Goal: Task Accomplishment & Management: Use online tool/utility

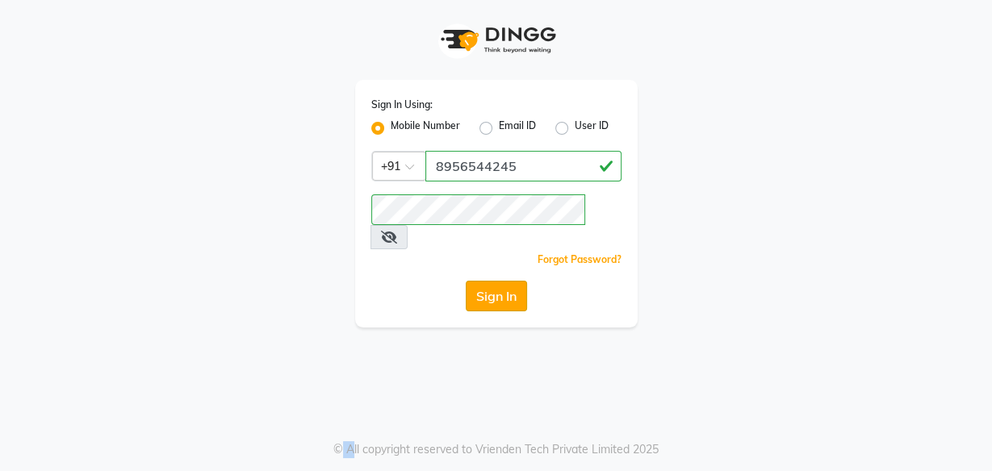
click at [491, 281] on button "Sign In" at bounding box center [496, 296] width 61 height 31
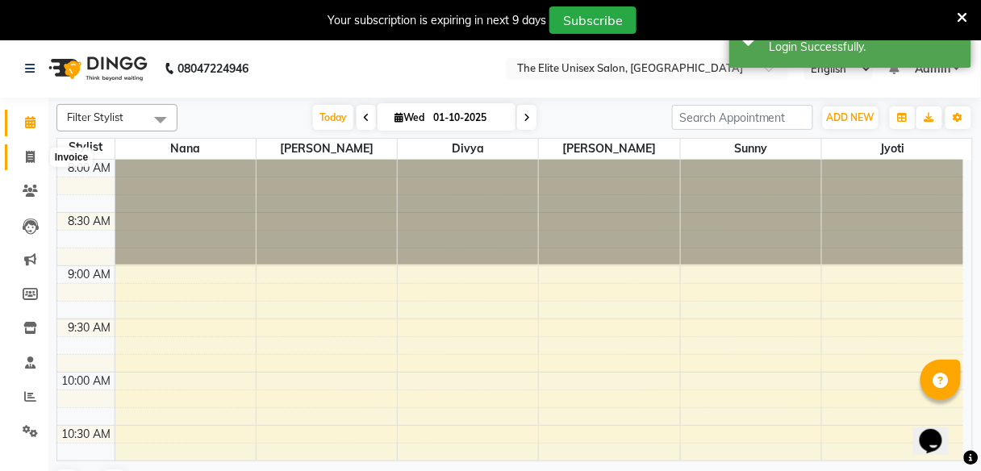
click at [27, 152] on icon at bounding box center [30, 157] width 9 height 12
select select "service"
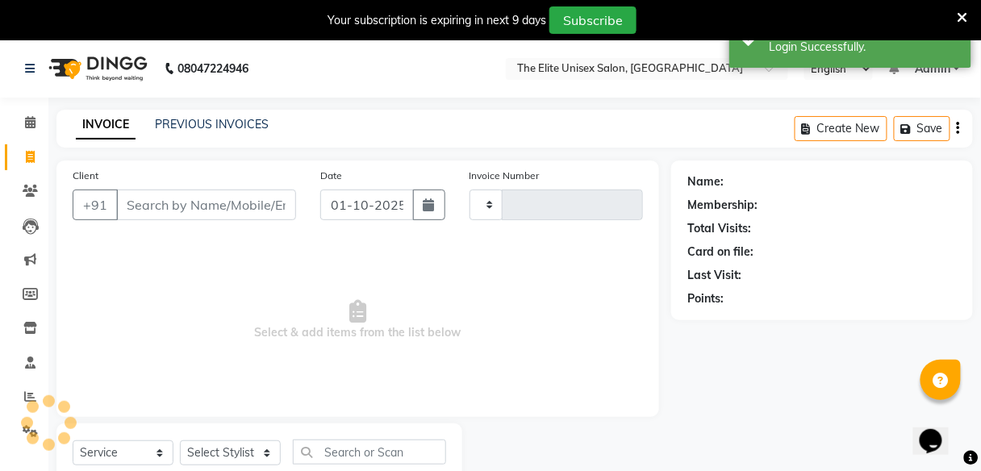
type input "2756"
select select "7086"
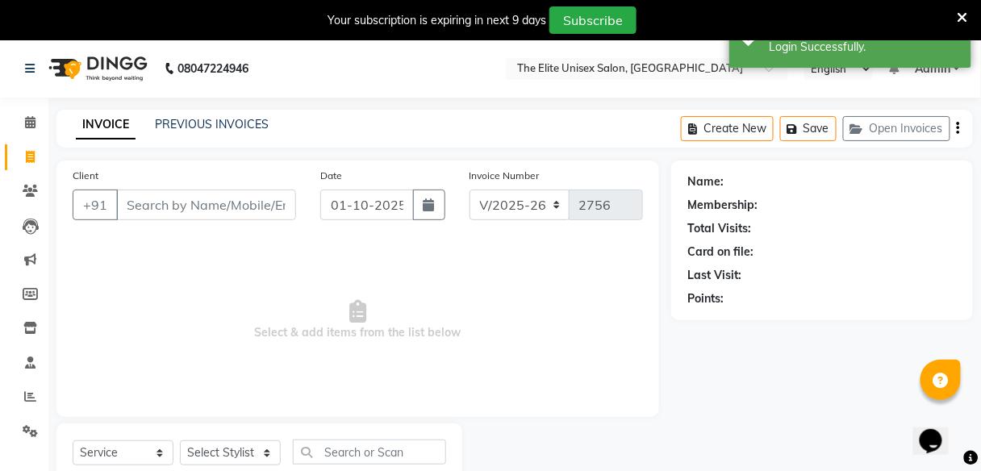
click at [150, 208] on input "Client" at bounding box center [206, 205] width 180 height 31
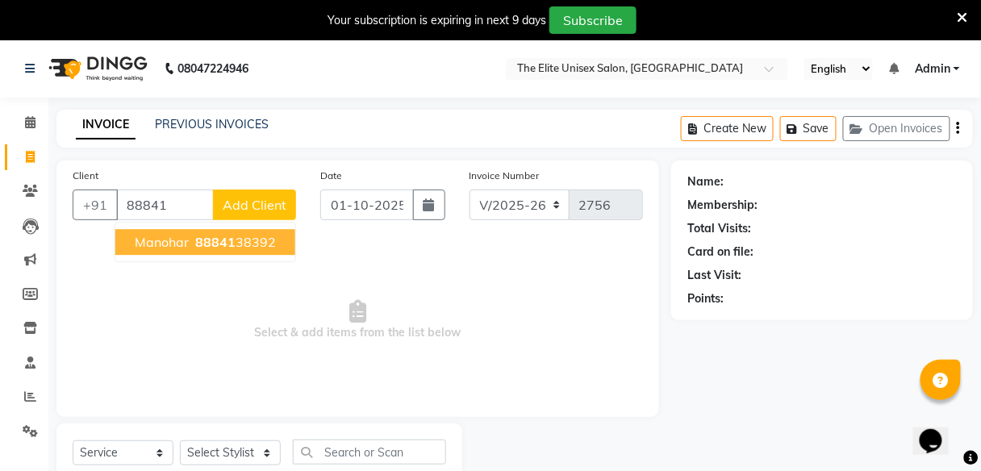
click at [201, 245] on span "88841" at bounding box center [215, 242] width 40 height 16
type input "8884138392"
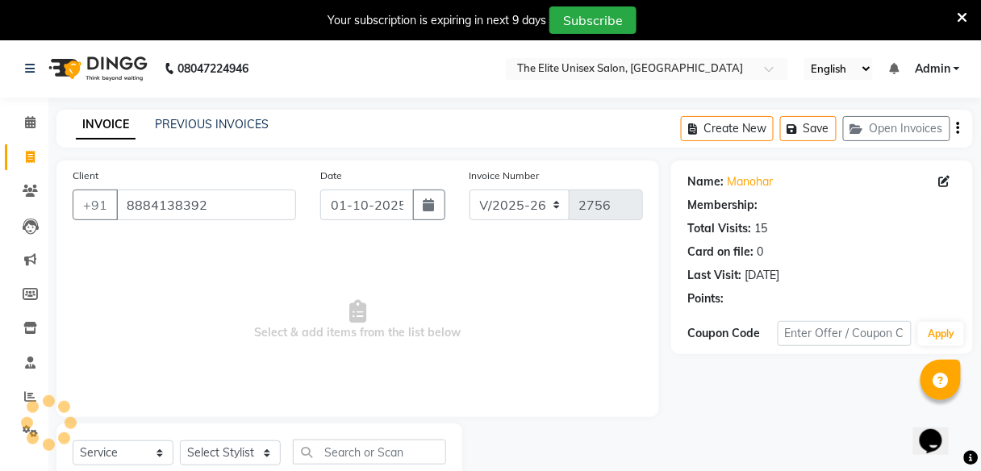
select select "2: Object"
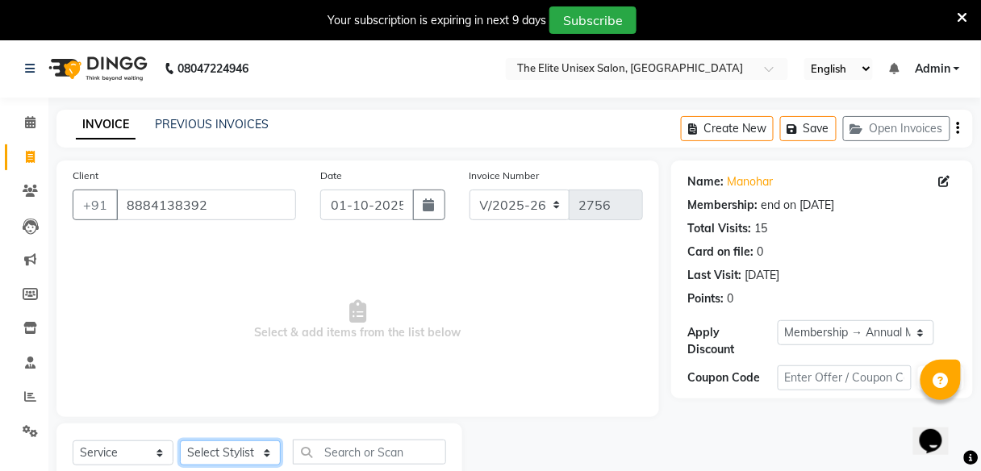
click at [254, 454] on select "Select Stylist [PERSON_NAME] Sunny" at bounding box center [230, 453] width 101 height 25
select select "59553"
click at [180, 441] on select "Select Stylist [PERSON_NAME] Sunny" at bounding box center [230, 453] width 101 height 25
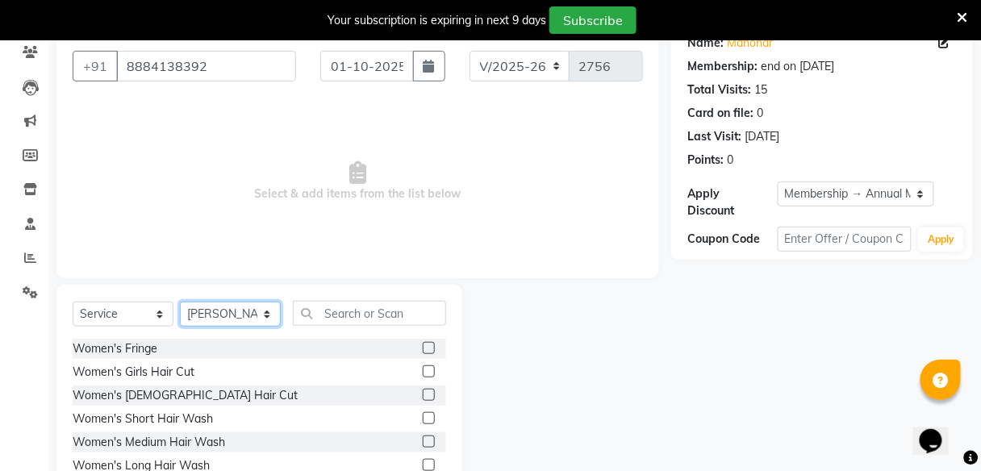
scroll to position [139, 0]
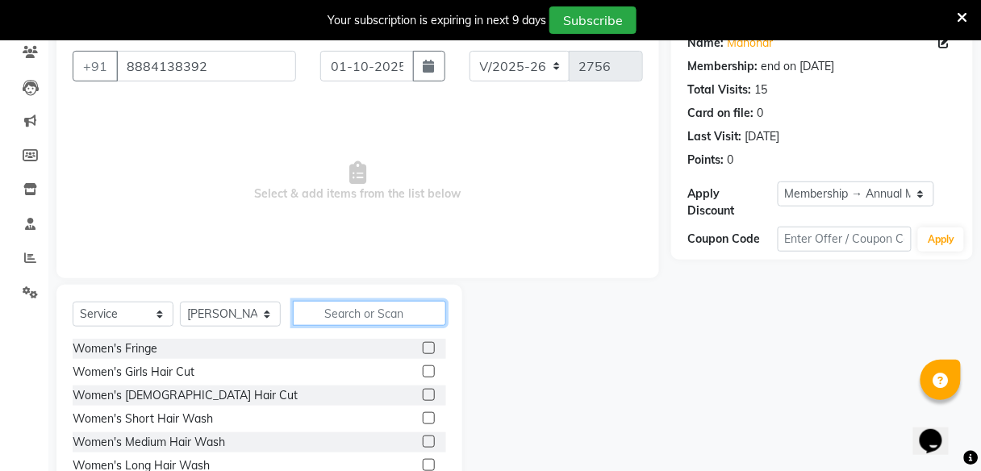
click at [349, 311] on input "text" at bounding box center [369, 313] width 153 height 25
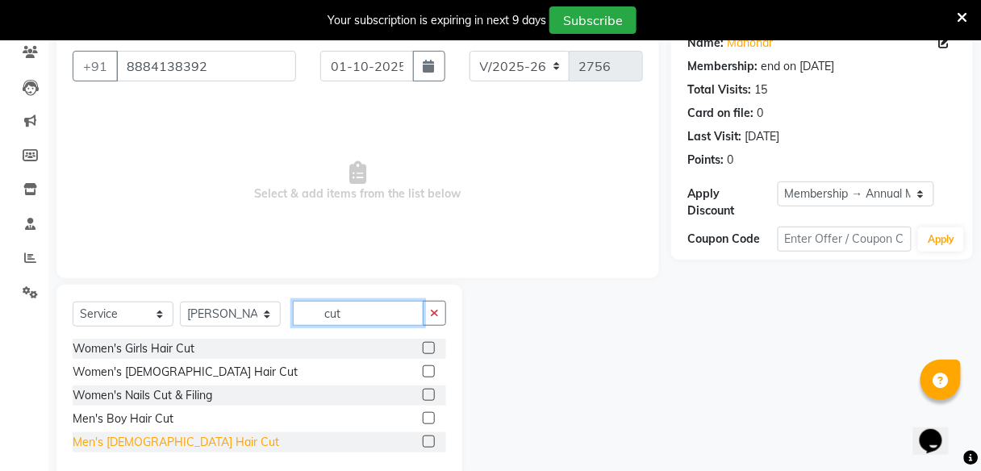
type input "cut"
click at [124, 446] on div "Men's [DEMOGRAPHIC_DATA] Hair Cut" at bounding box center [176, 442] width 207 height 17
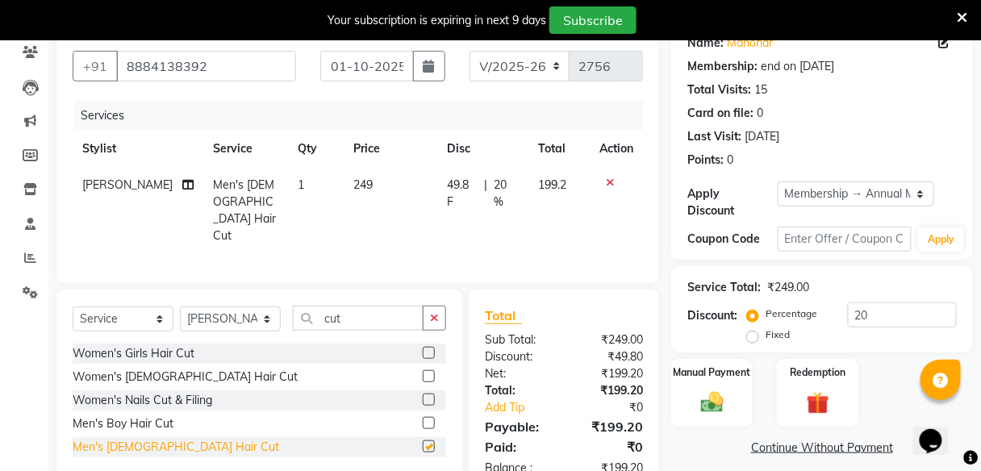
checkbox input "false"
click at [436, 306] on button "button" at bounding box center [434, 318] width 23 height 25
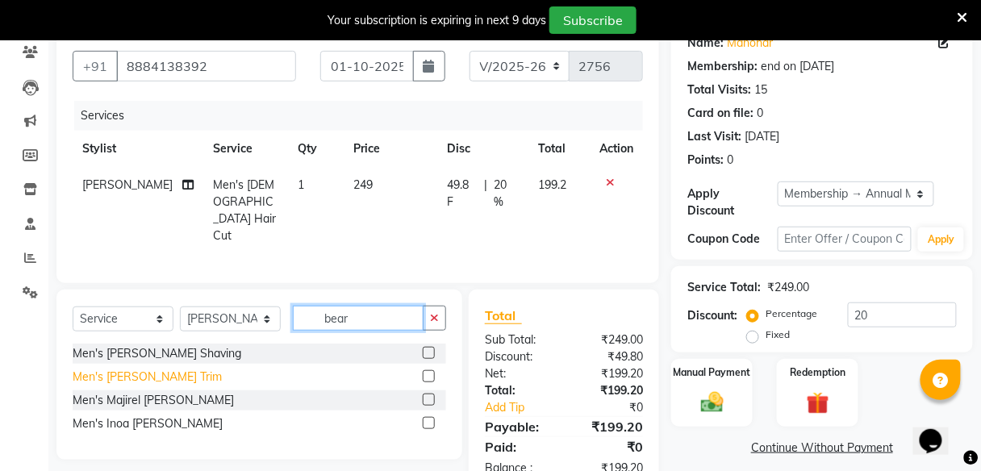
type input "bear"
click at [128, 369] on div "Men's [PERSON_NAME] Trim" at bounding box center [147, 377] width 149 height 17
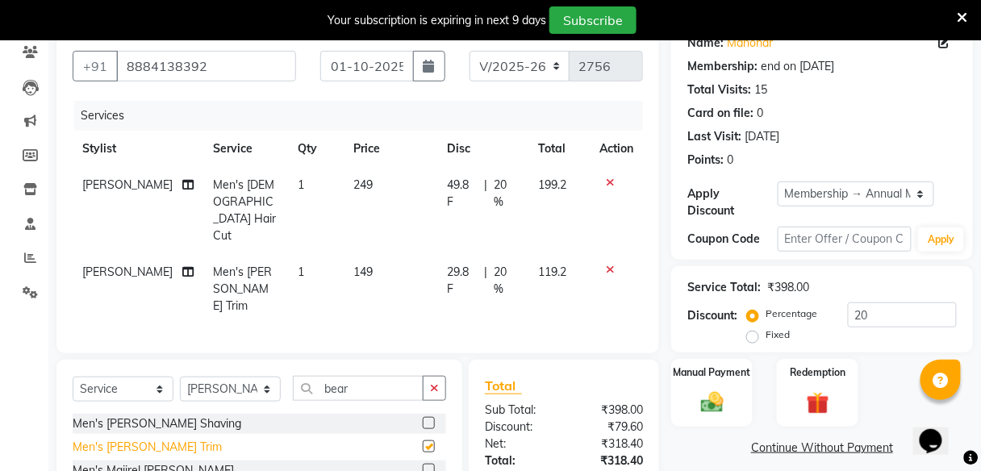
checkbox input "false"
click at [502, 264] on span "20 %" at bounding box center [506, 281] width 25 height 34
select select "59553"
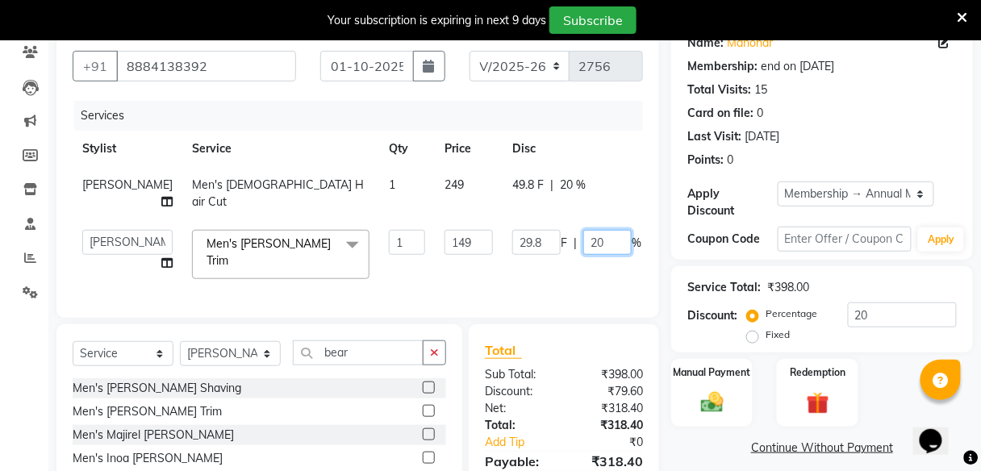
click at [583, 240] on input "20" at bounding box center [607, 242] width 48 height 25
type input "2"
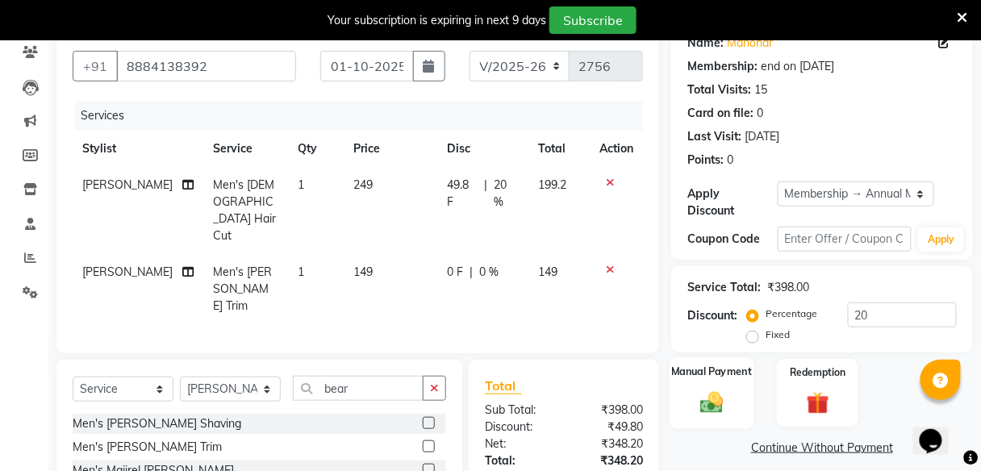
click at [718, 399] on img at bounding box center [712, 402] width 38 height 27
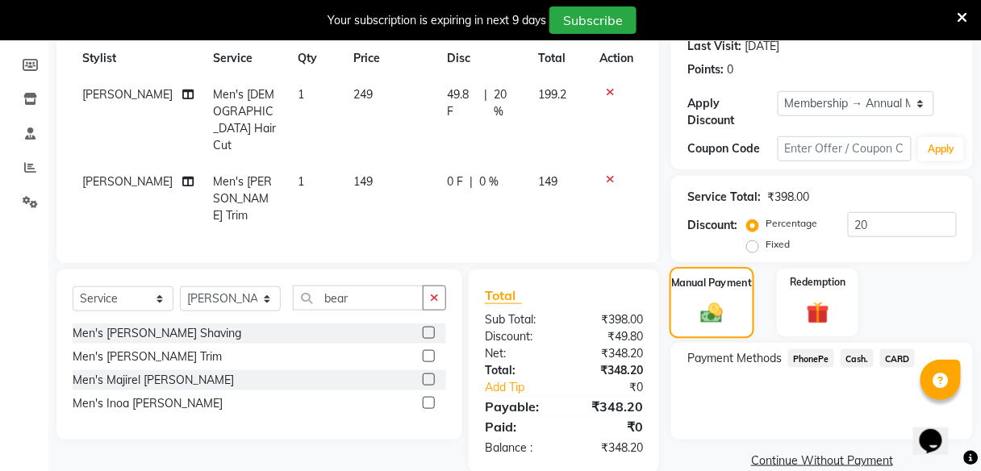
scroll to position [255, 0]
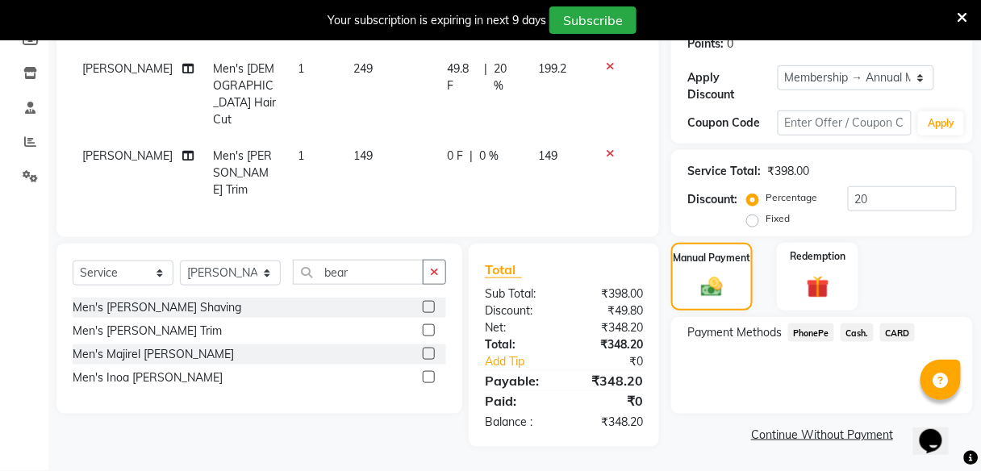
click at [815, 324] on span "PhonePe" at bounding box center [811, 333] width 46 height 19
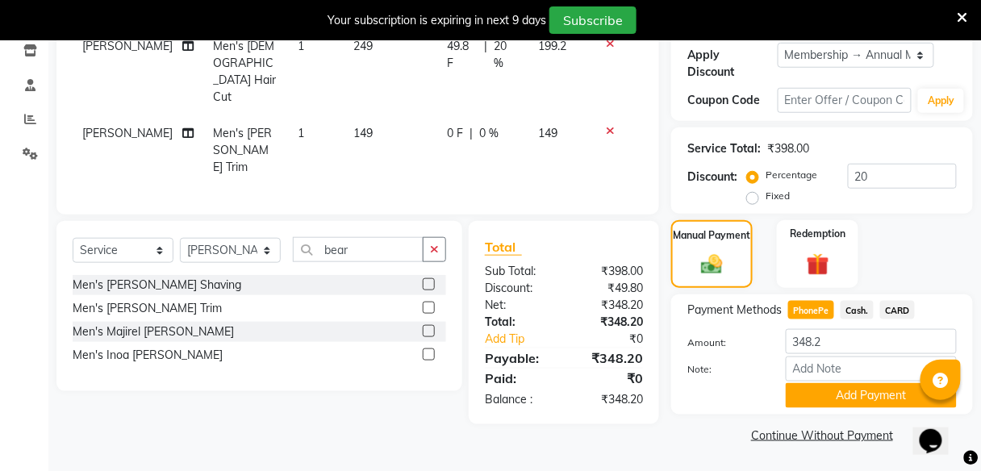
scroll to position [278, 0]
click at [821, 384] on button "Add Payment" at bounding box center [871, 395] width 171 height 25
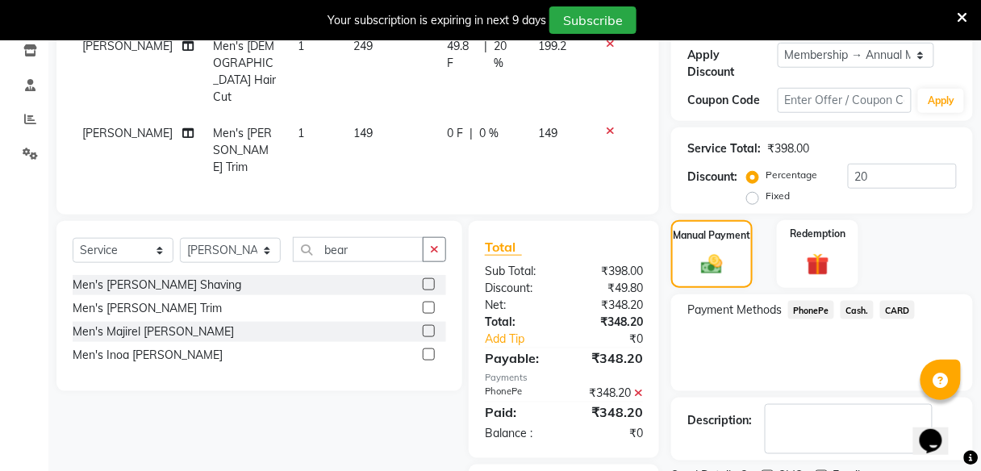
scroll to position [345, 0]
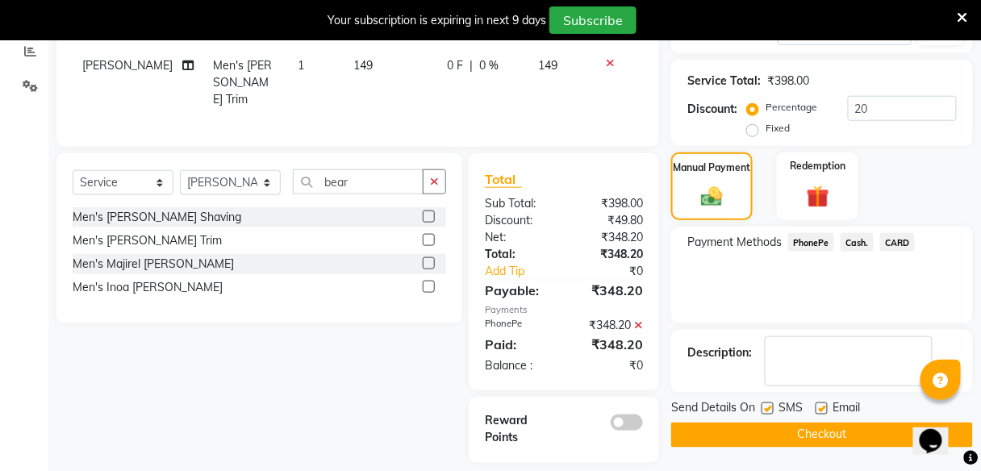
click at [814, 432] on button "Checkout" at bounding box center [822, 435] width 302 height 25
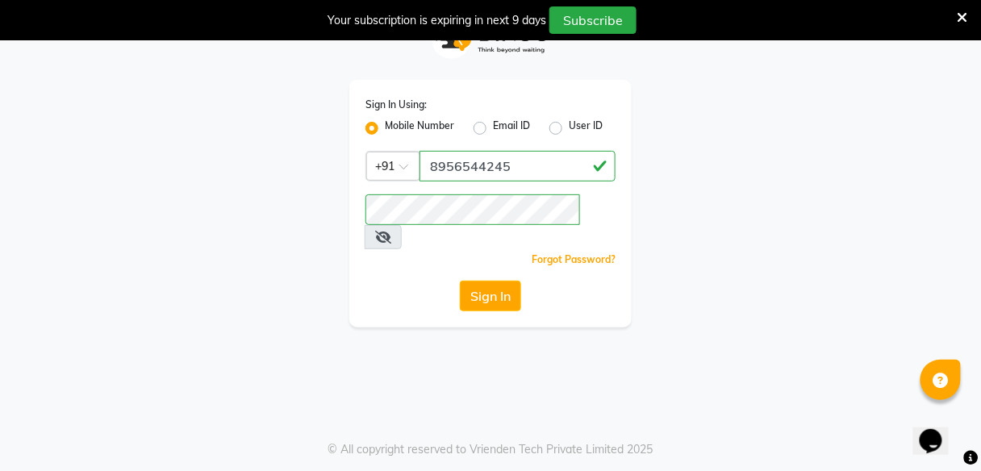
scroll to position [40, 0]
click at [509, 281] on button "Sign In" at bounding box center [490, 296] width 61 height 31
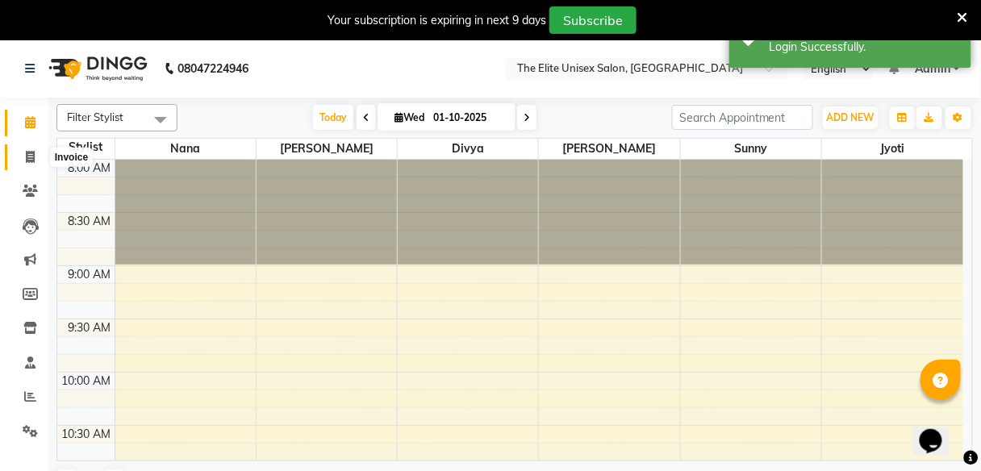
click at [25, 149] on span at bounding box center [30, 157] width 28 height 19
select select "service"
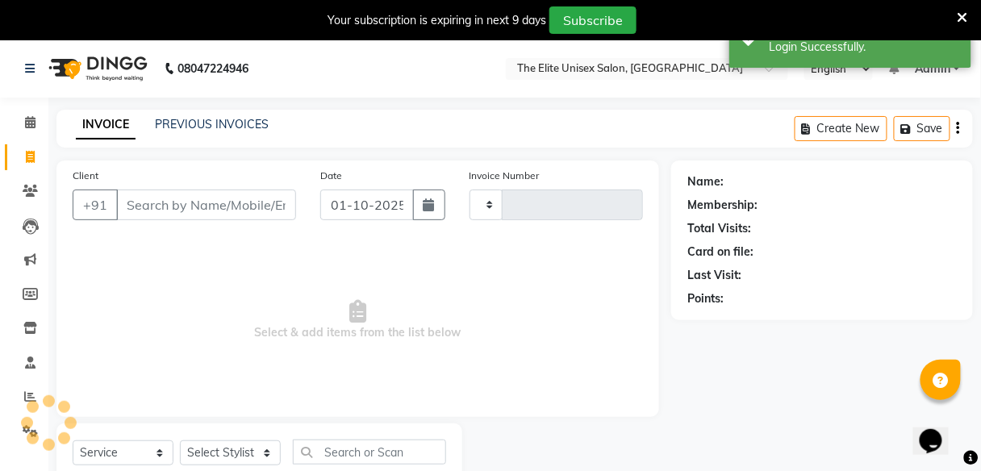
type input "2757"
select select "7086"
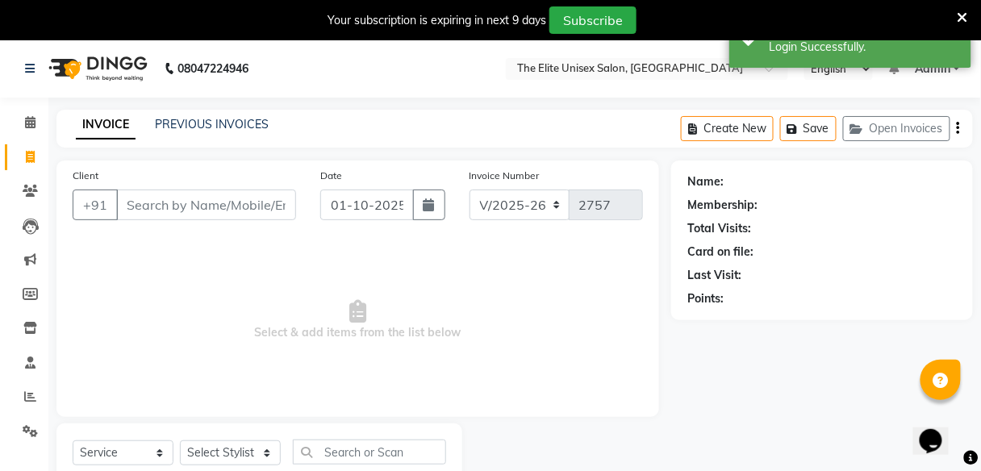
click at [165, 215] on input "Client" at bounding box center [206, 205] width 180 height 31
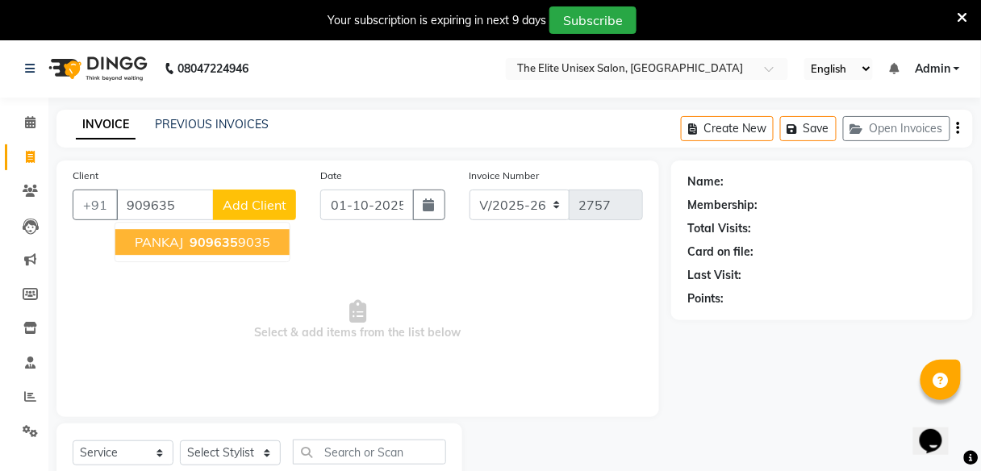
click at [187, 238] on ngb-highlight "909635 9035" at bounding box center [228, 242] width 84 height 16
type input "9096359035"
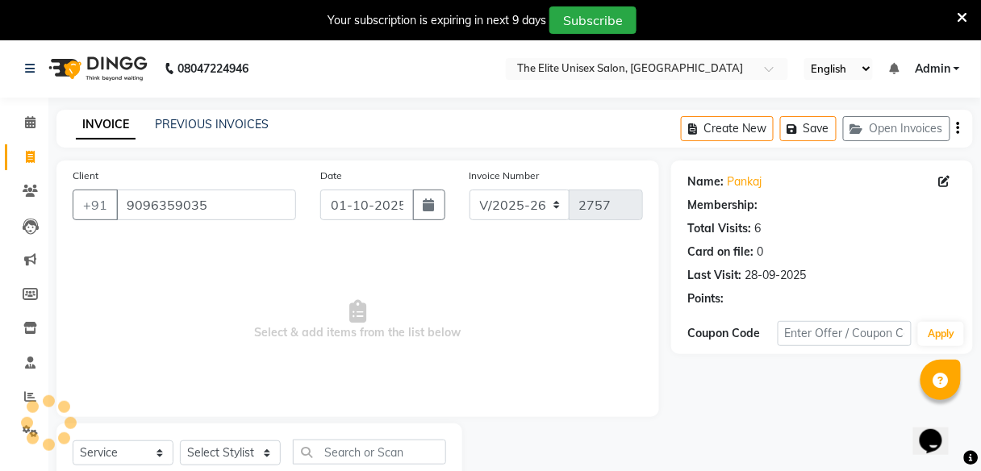
select select "1: Object"
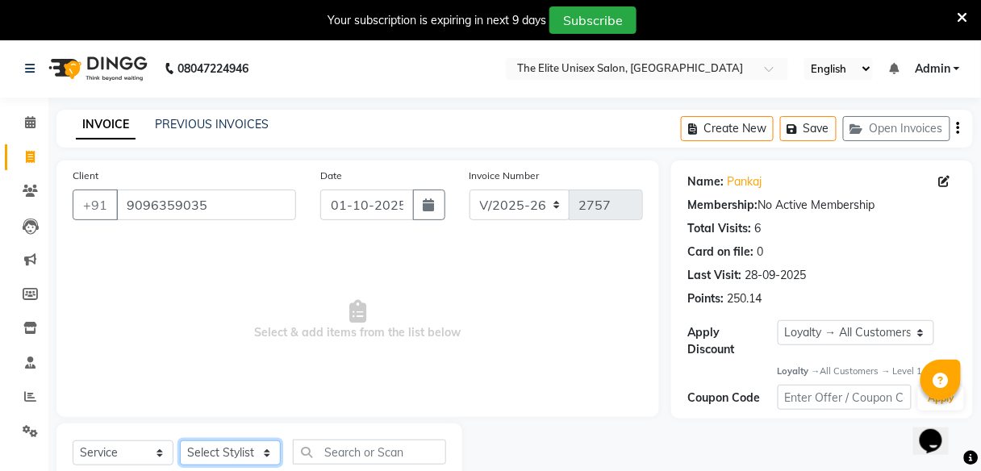
click at [228, 459] on select "Select Stylist [PERSON_NAME] Sunny" at bounding box center [230, 453] width 101 height 25
select select "59555"
click at [180, 441] on select "Select Stylist [PERSON_NAME] Sunny" at bounding box center [230, 453] width 101 height 25
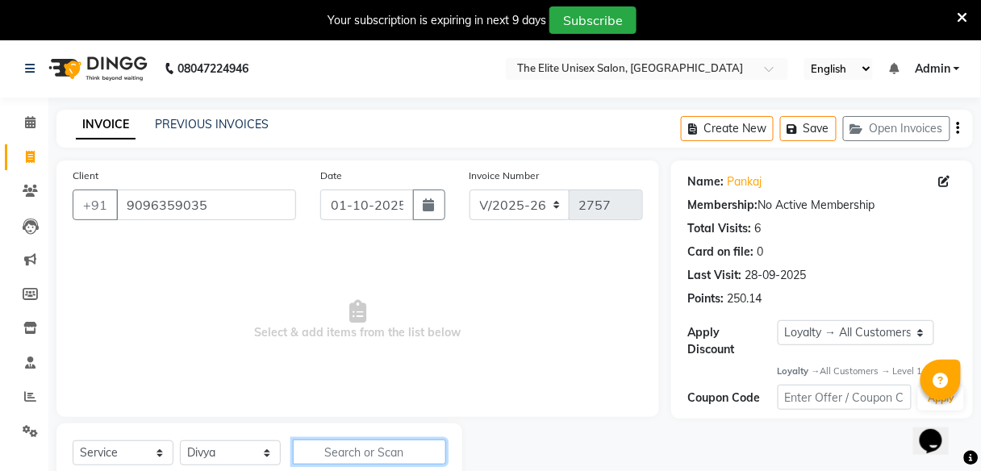
click at [340, 451] on input "text" at bounding box center [369, 452] width 153 height 25
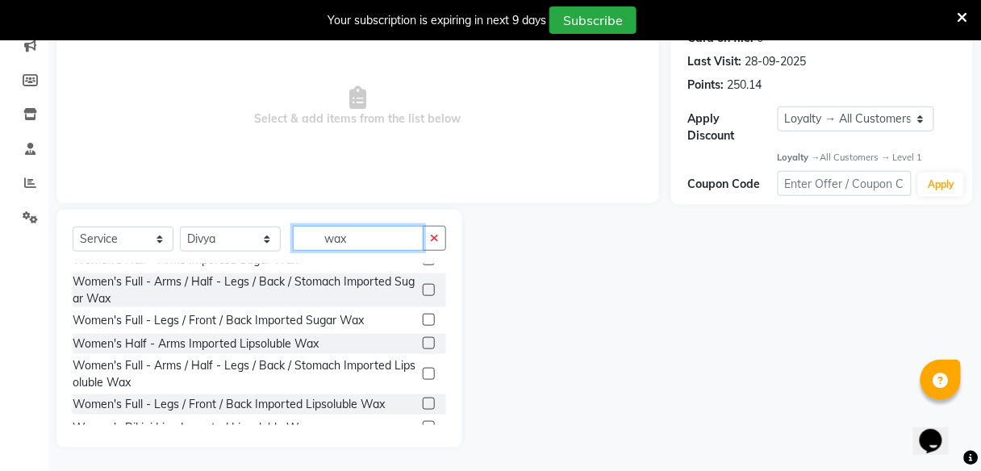
scroll to position [132, 0]
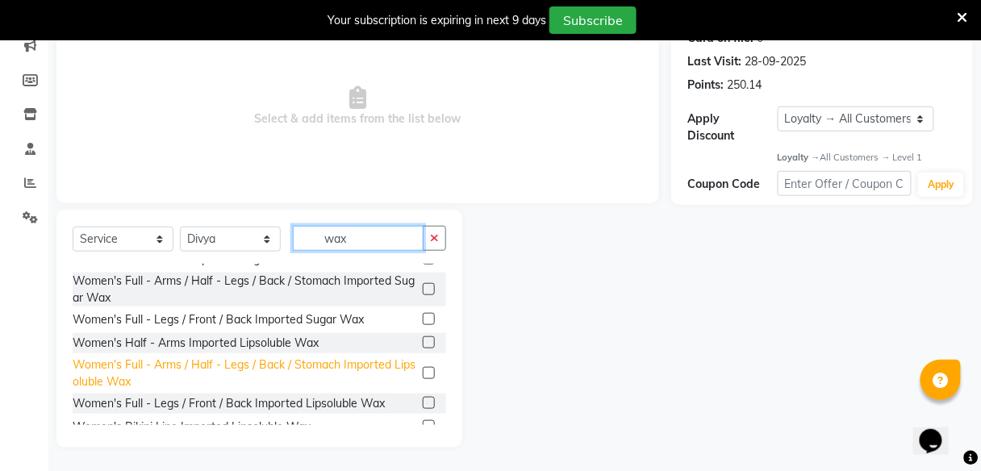
type input "wax"
click at [228, 367] on div "Women's Full - Arms / Half - Legs / Back / Stomach Imported Lipsoluble Wax" at bounding box center [245, 374] width 344 height 34
checkbox input "false"
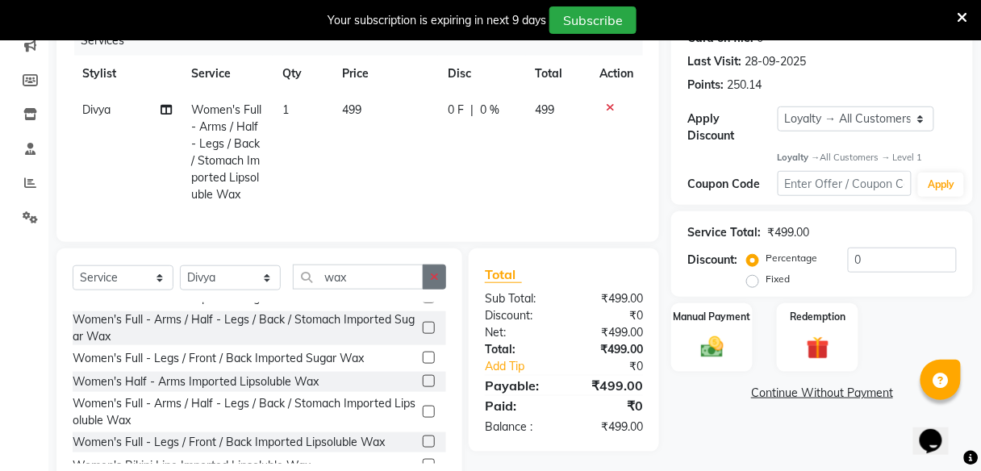
click at [434, 282] on icon "button" at bounding box center [434, 276] width 9 height 11
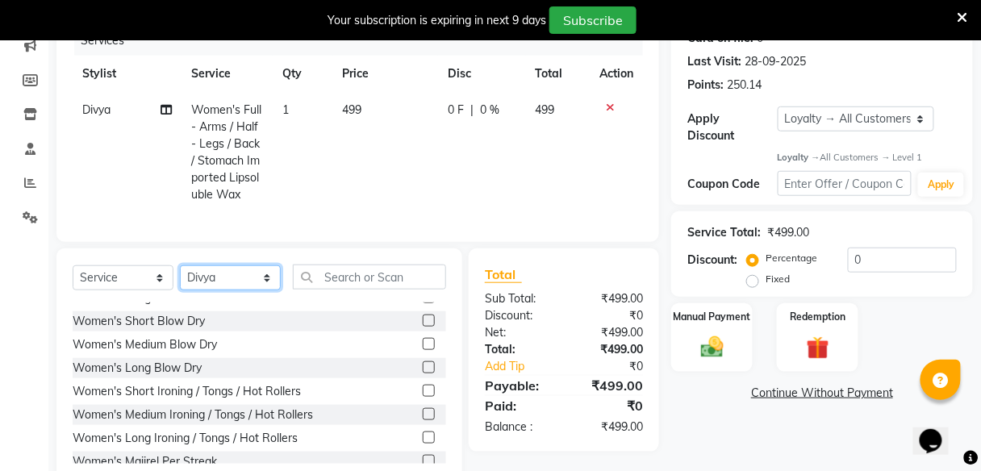
click at [261, 275] on select "Select Stylist [PERSON_NAME] Sunny" at bounding box center [230, 277] width 101 height 25
select select "59553"
click at [180, 274] on select "Select Stylist [PERSON_NAME] Sunny" at bounding box center [230, 277] width 101 height 25
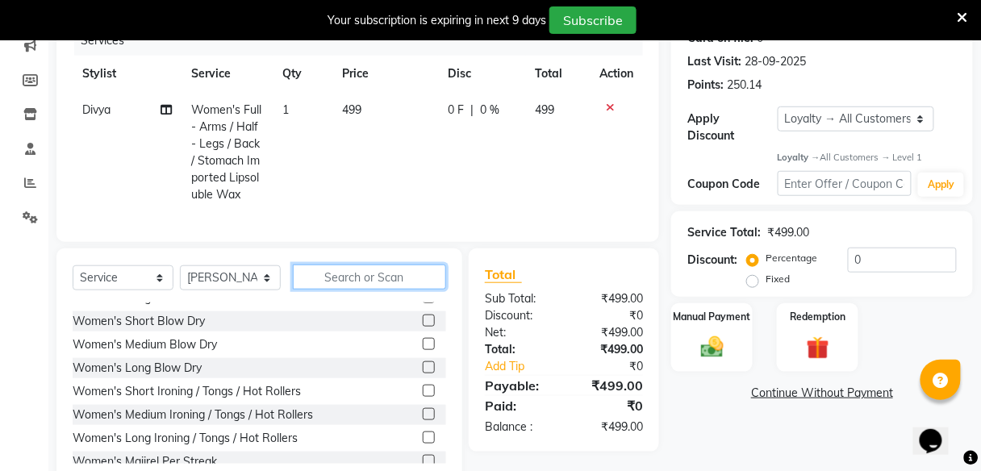
click at [347, 282] on input "text" at bounding box center [369, 277] width 153 height 25
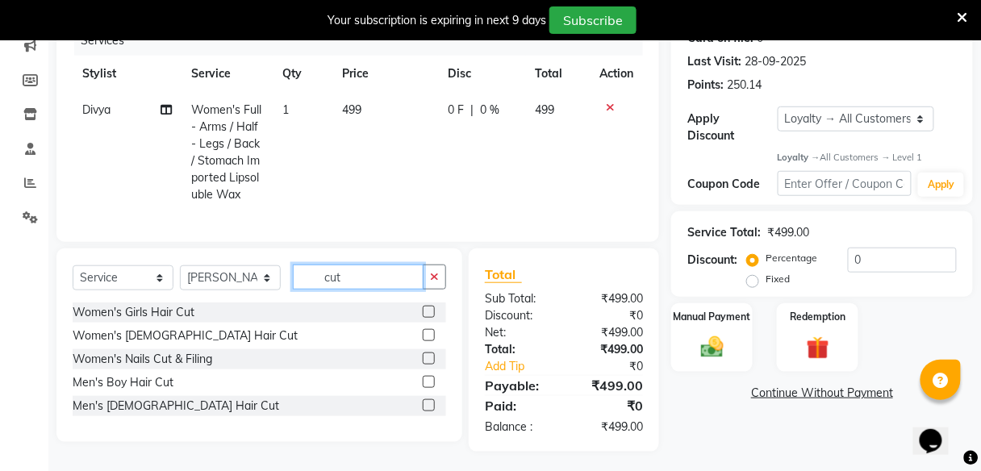
scroll to position [0, 0]
type input "cut"
click at [148, 408] on div "Men's [DEMOGRAPHIC_DATA] Hair Cut" at bounding box center [176, 406] width 207 height 17
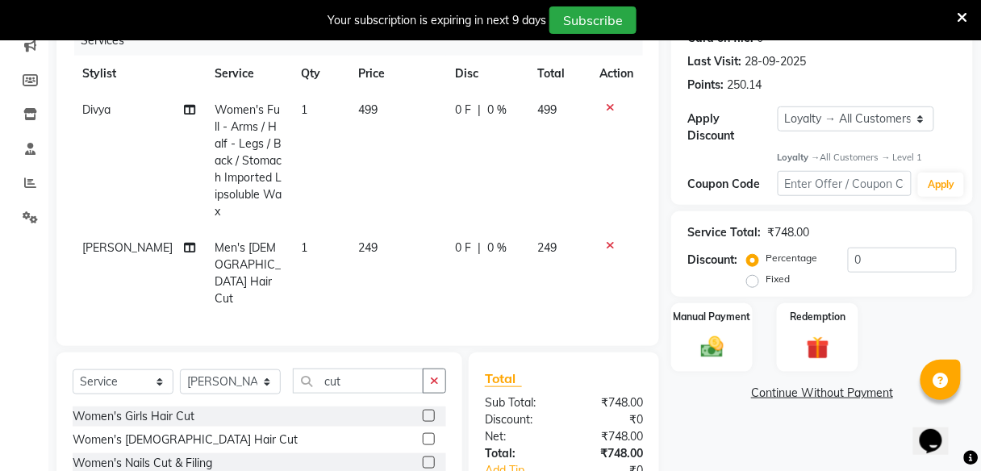
checkbox input "false"
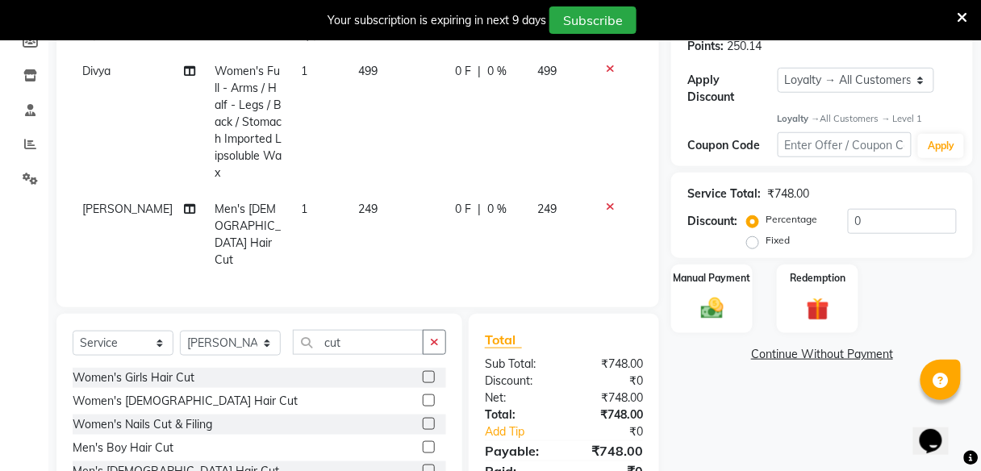
scroll to position [254, 0]
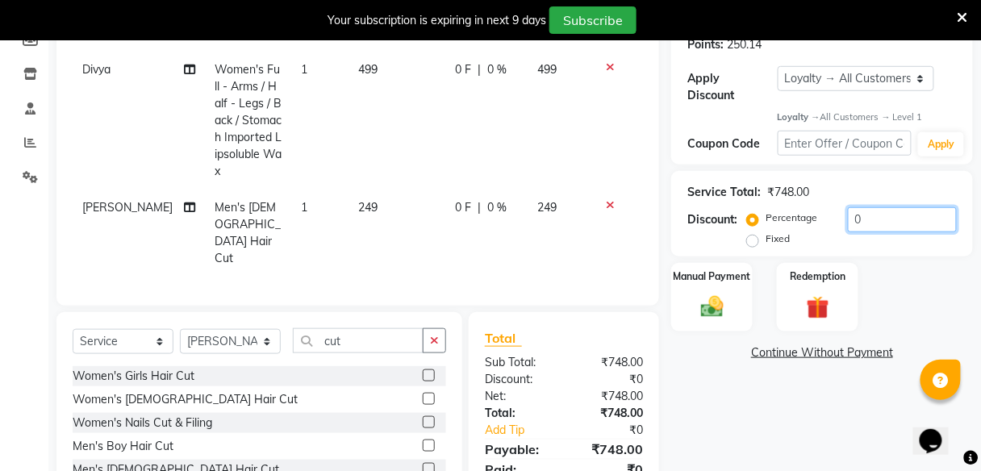
click at [891, 220] on input "0" at bounding box center [902, 219] width 109 height 25
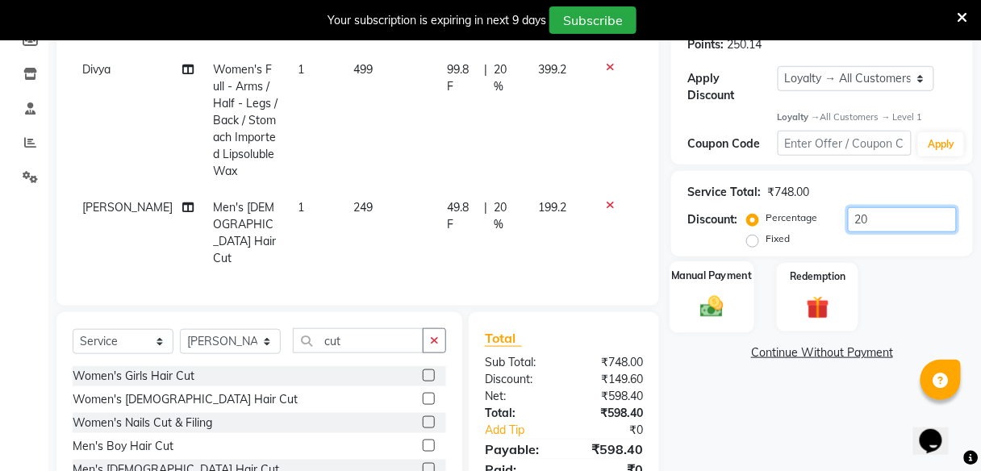
type input "20"
click at [723, 281] on label "Manual Payment" at bounding box center [712, 276] width 81 height 15
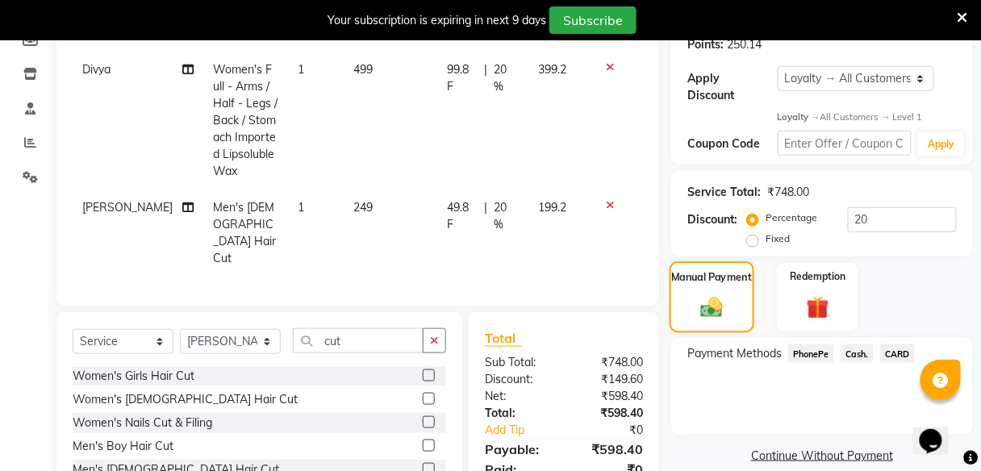
scroll to position [281, 0]
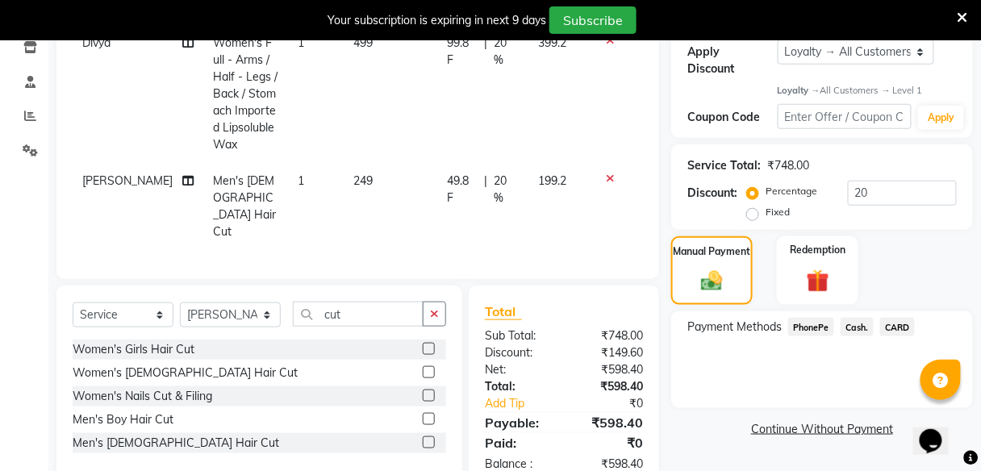
click at [799, 328] on span "PhonePe" at bounding box center [811, 327] width 46 height 19
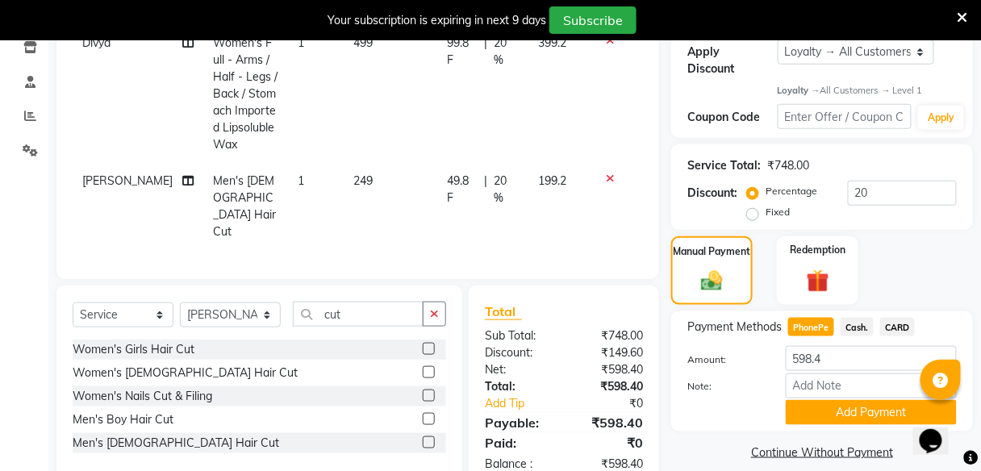
scroll to position [298, 0]
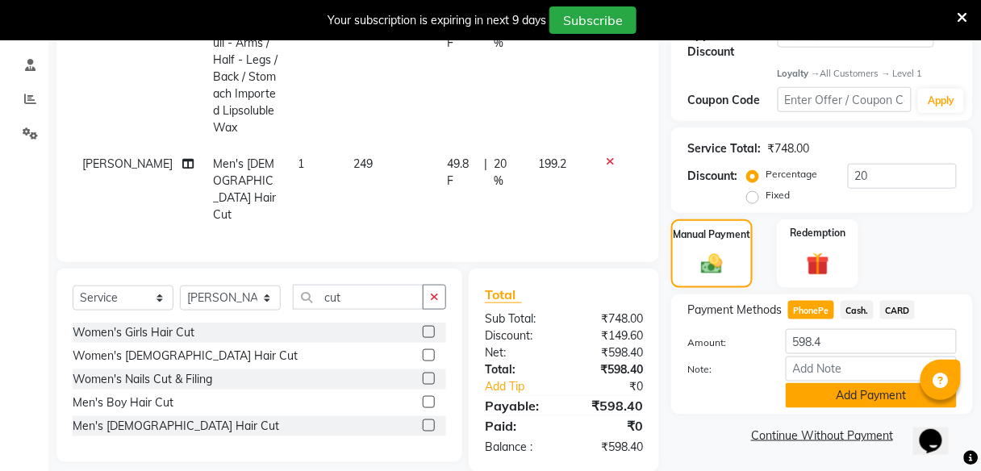
click at [842, 394] on button "Add Payment" at bounding box center [871, 395] width 171 height 25
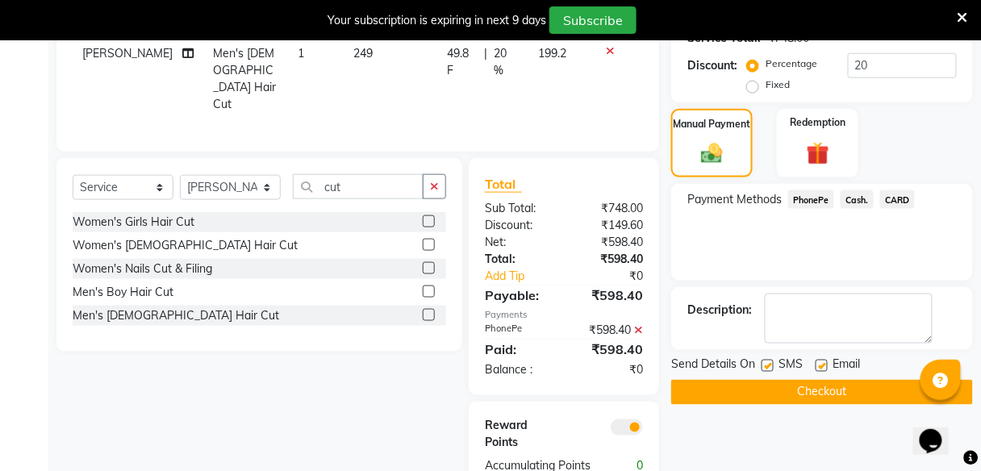
scroll to position [416, 0]
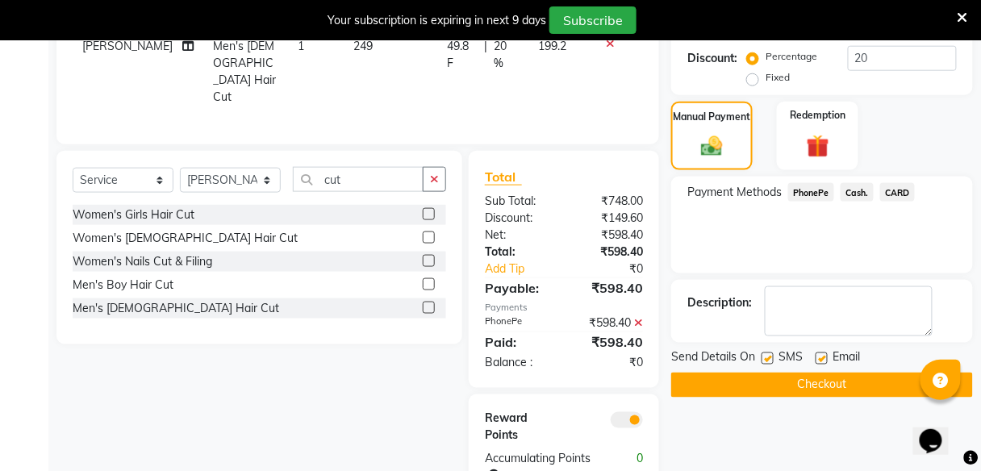
click at [822, 383] on button "Checkout" at bounding box center [822, 385] width 302 height 25
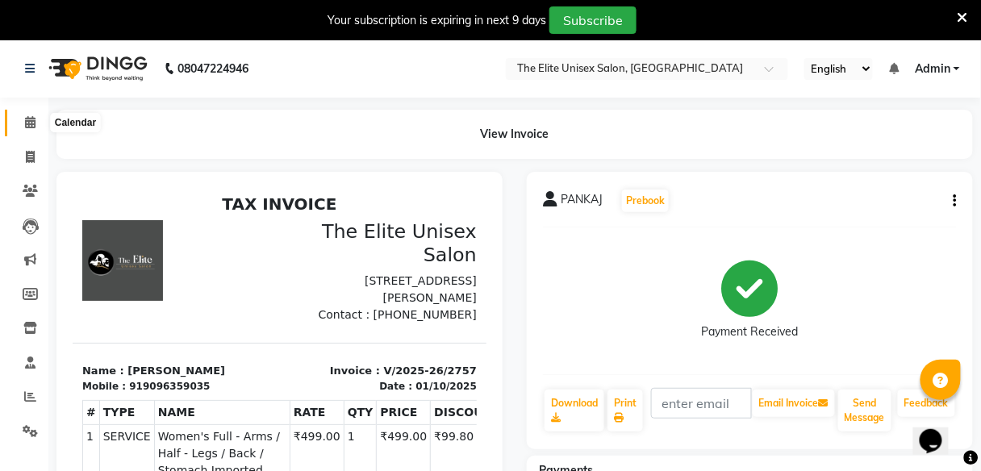
click at [23, 115] on span at bounding box center [30, 123] width 28 height 19
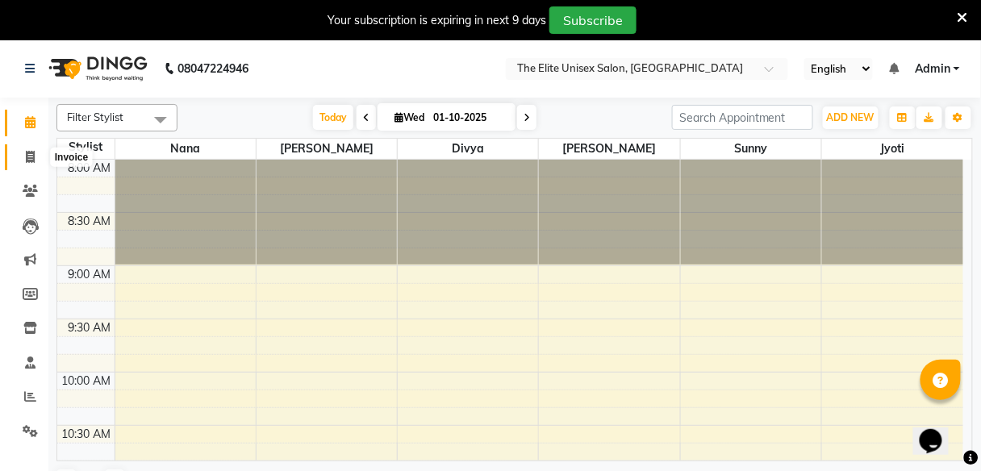
click at [36, 161] on span at bounding box center [30, 157] width 28 height 19
select select "service"
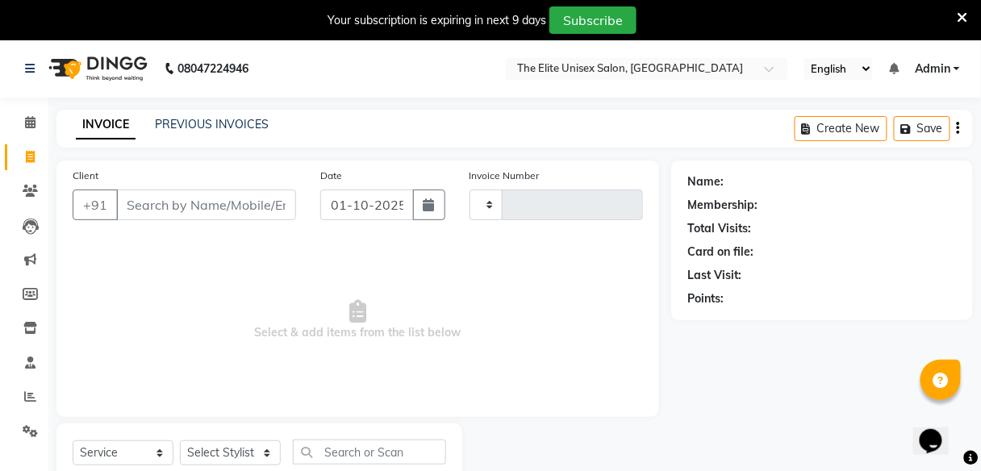
type input "2758"
select select "7086"
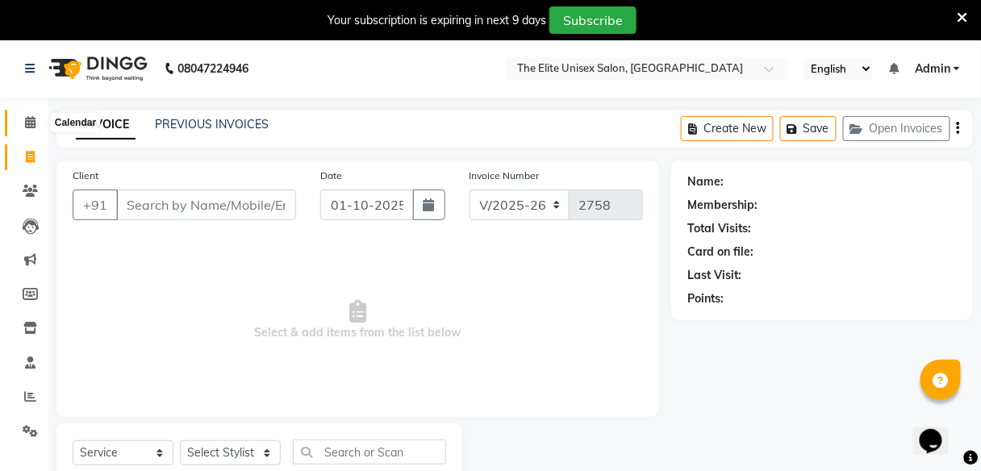
click at [31, 130] on span at bounding box center [30, 123] width 28 height 19
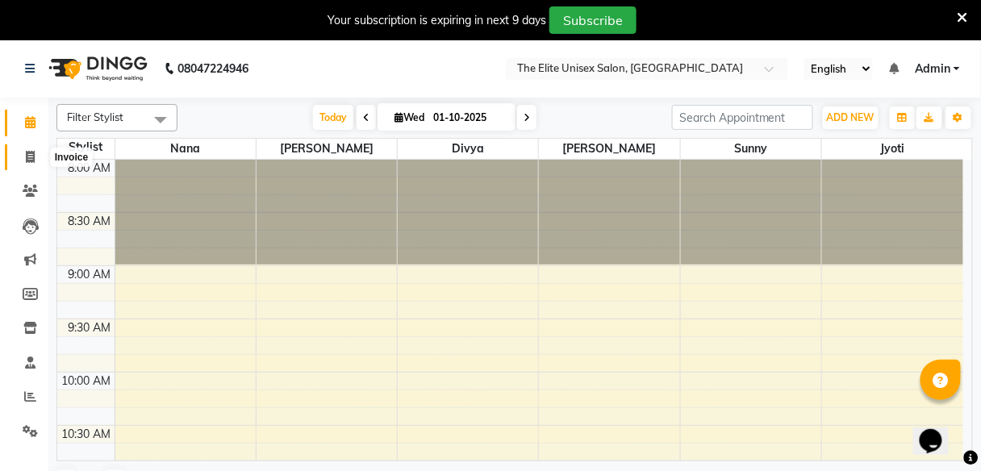
click at [24, 164] on span at bounding box center [30, 157] width 28 height 19
select select "service"
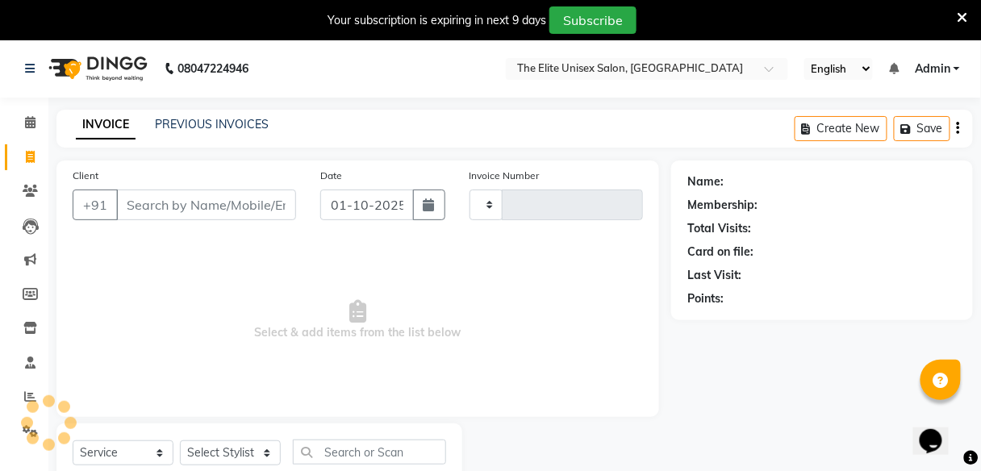
type input "2758"
select select "7086"
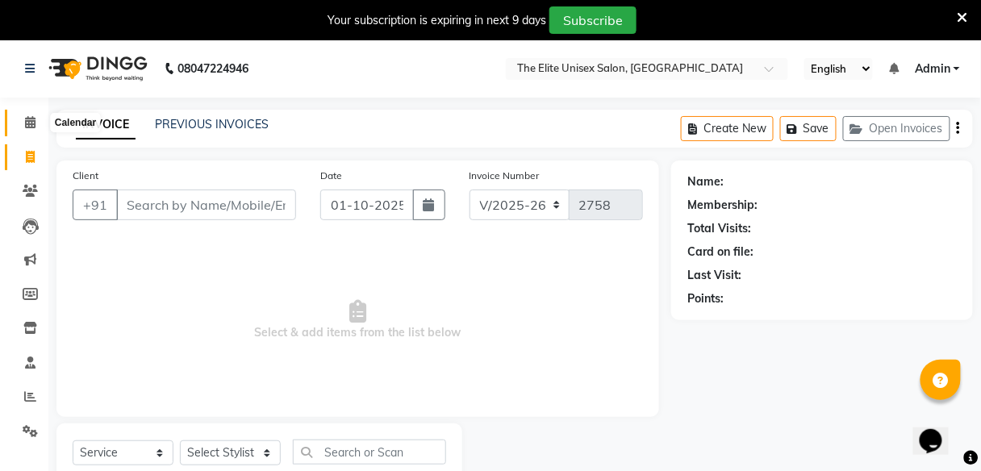
click at [29, 122] on icon at bounding box center [30, 122] width 10 height 12
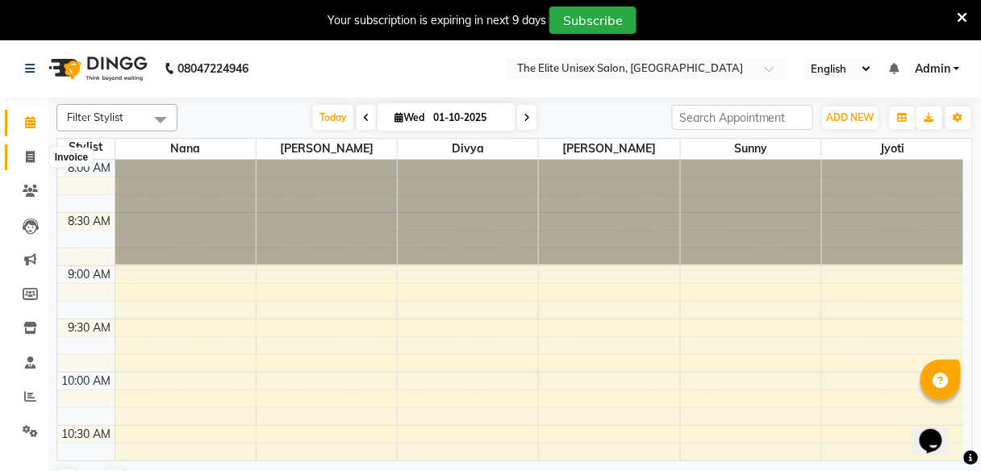
click at [16, 154] on span at bounding box center [30, 157] width 28 height 19
select select "service"
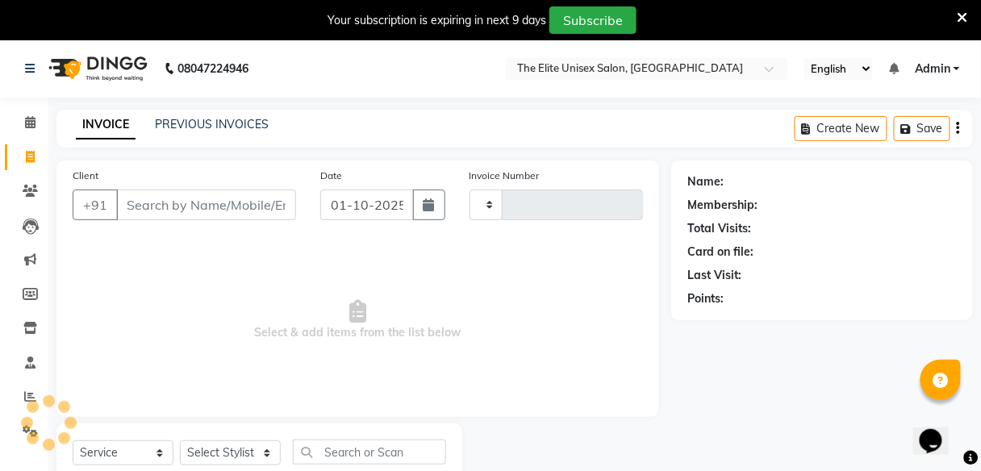
type input "2758"
select select "7086"
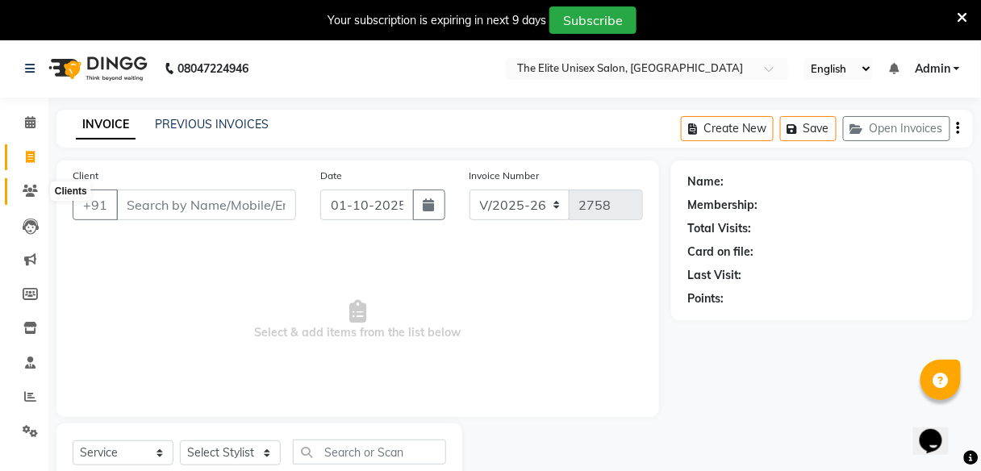
click at [37, 198] on span at bounding box center [30, 191] width 28 height 19
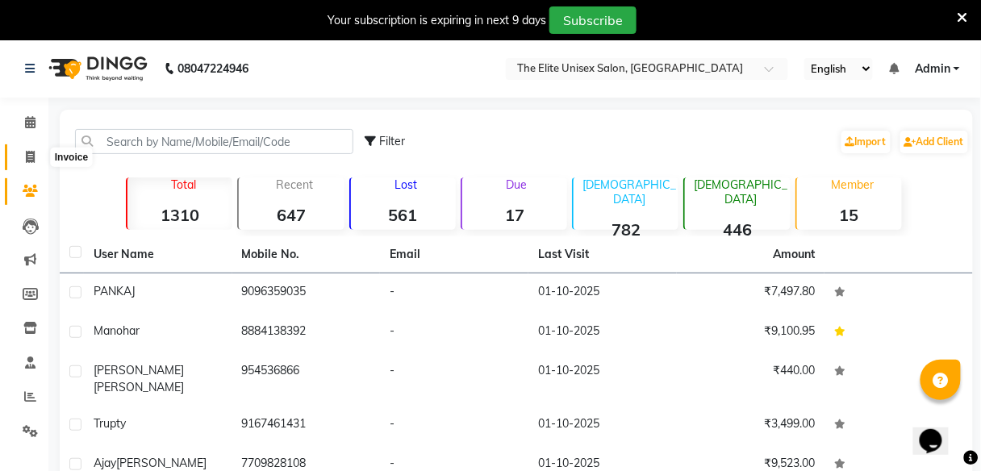
click at [27, 151] on icon at bounding box center [30, 157] width 9 height 12
select select "service"
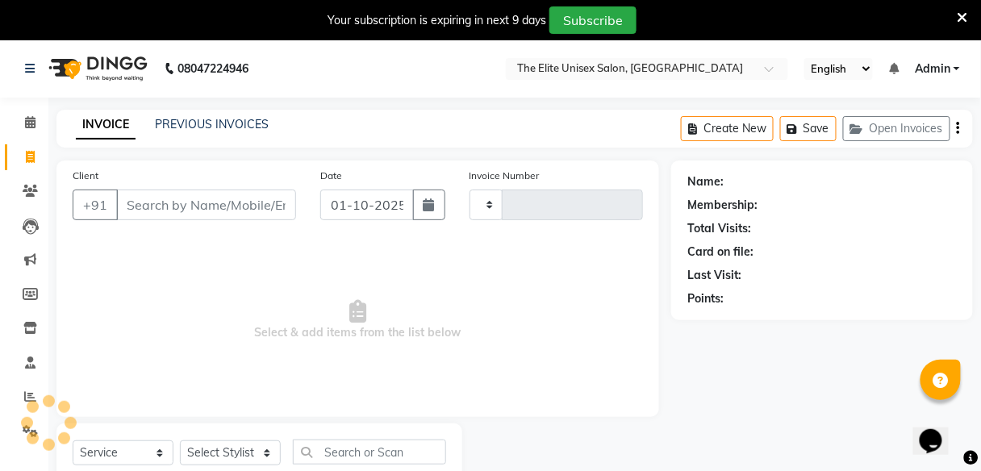
type input "2758"
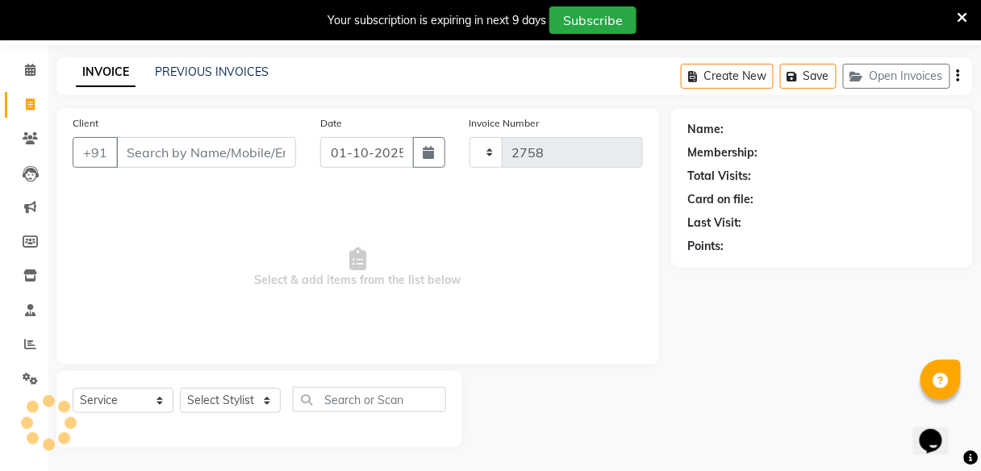
select select "7086"
click at [36, 73] on span at bounding box center [30, 70] width 28 height 19
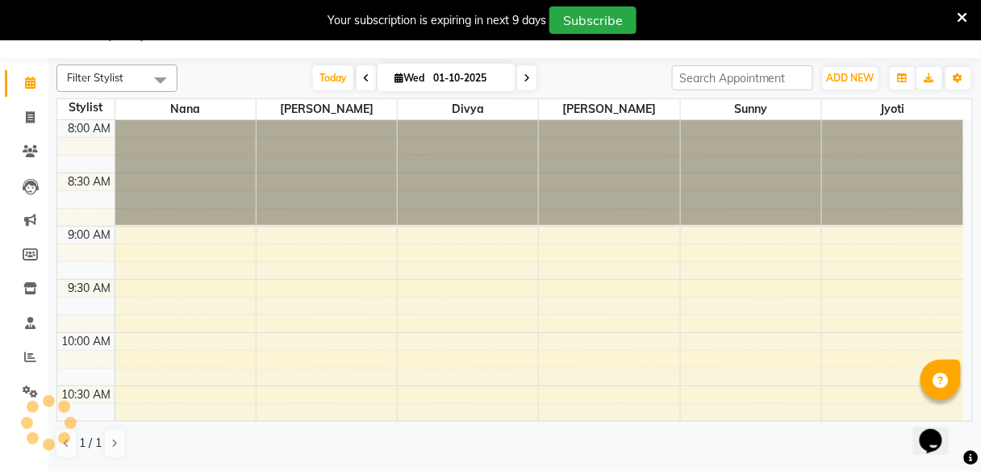
scroll to position [1028, 0]
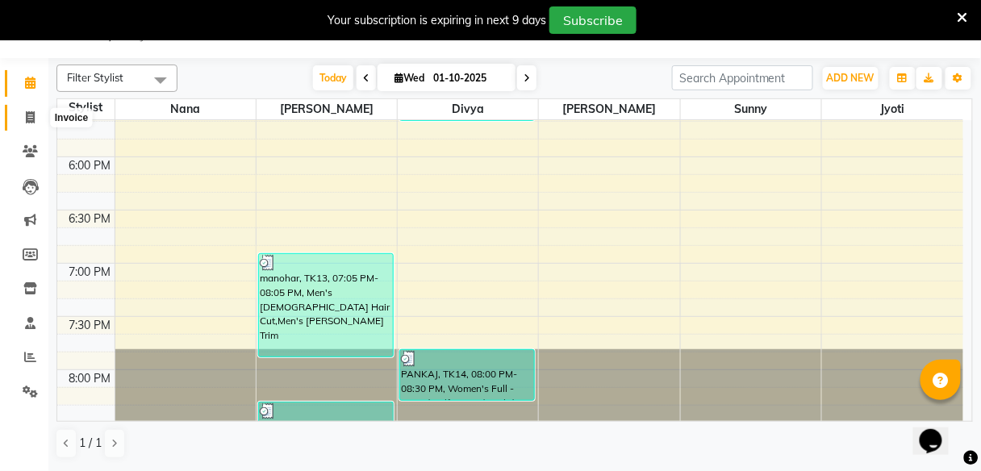
click at [27, 125] on span at bounding box center [30, 118] width 28 height 19
select select "service"
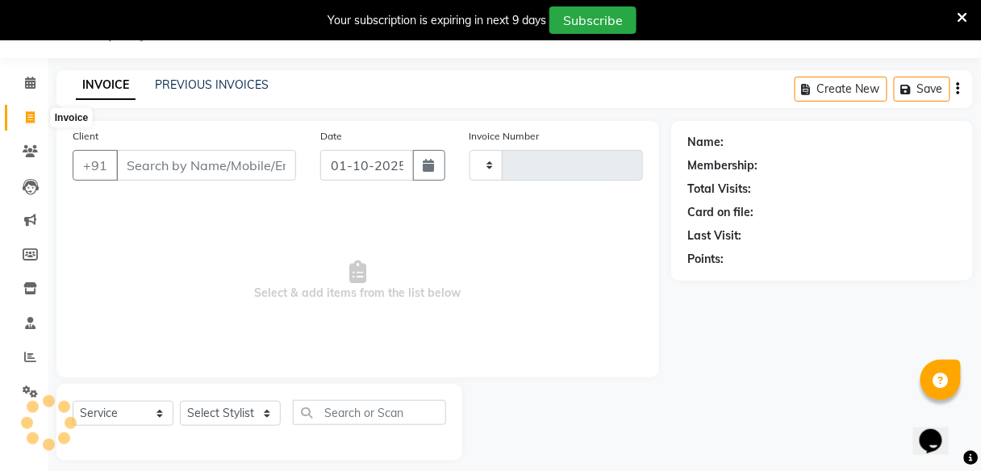
type input "2758"
select select "7086"
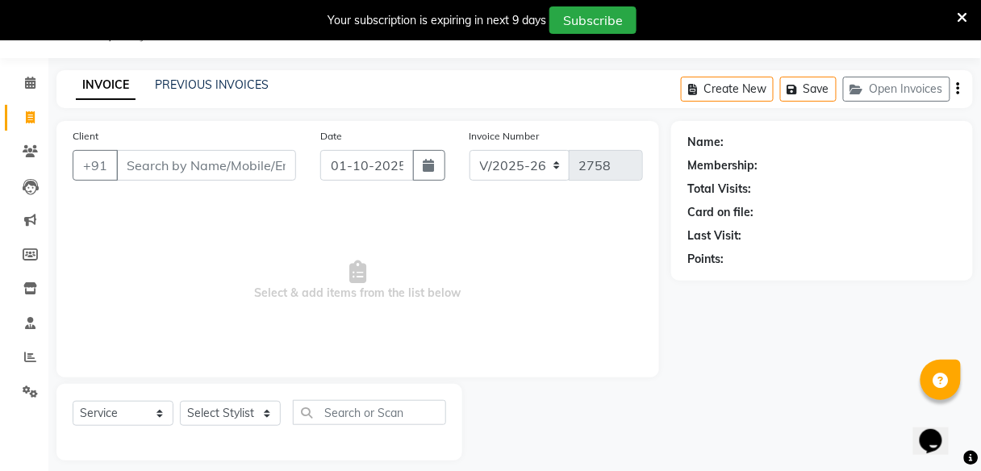
click at [187, 167] on input "Client" at bounding box center [206, 165] width 180 height 31
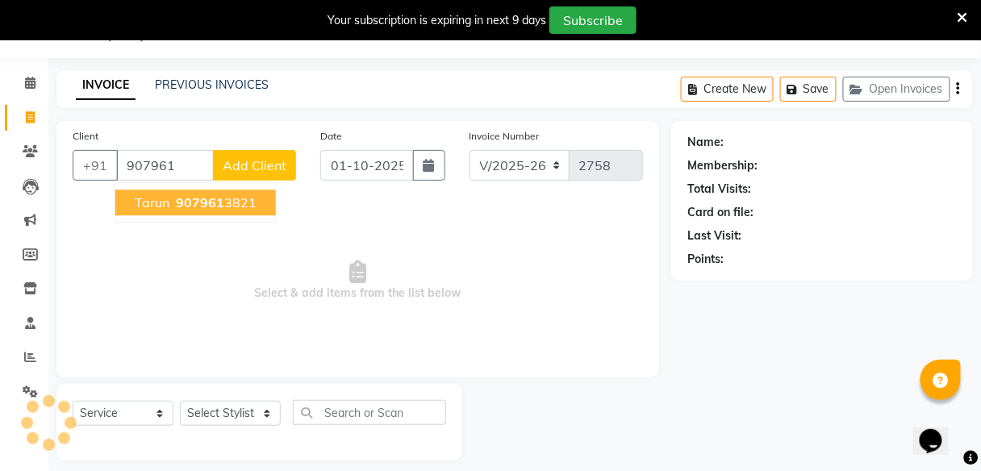
click at [238, 203] on ngb-highlight "907961 3821" at bounding box center [215, 202] width 84 height 16
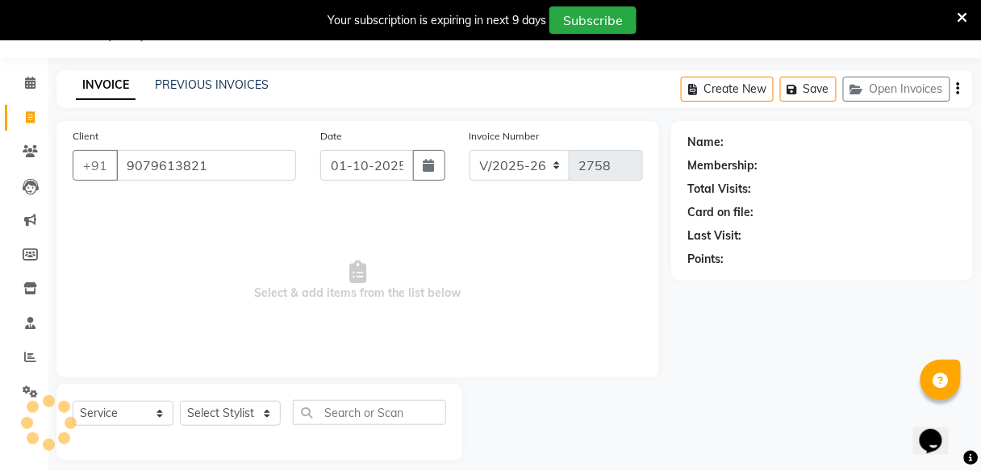
type input "9079613821"
select select "1: Object"
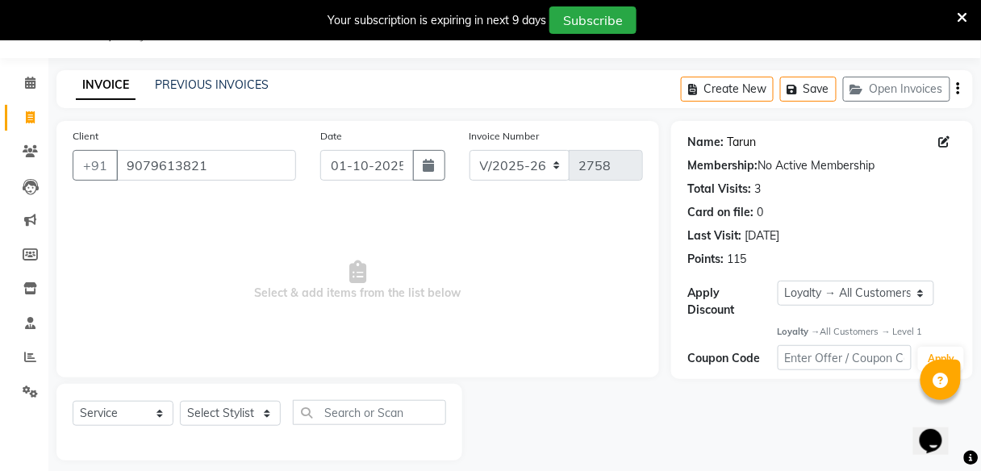
click at [747, 139] on link "Tarun" at bounding box center [741, 142] width 29 height 17
click at [31, 85] on icon at bounding box center [30, 83] width 10 height 12
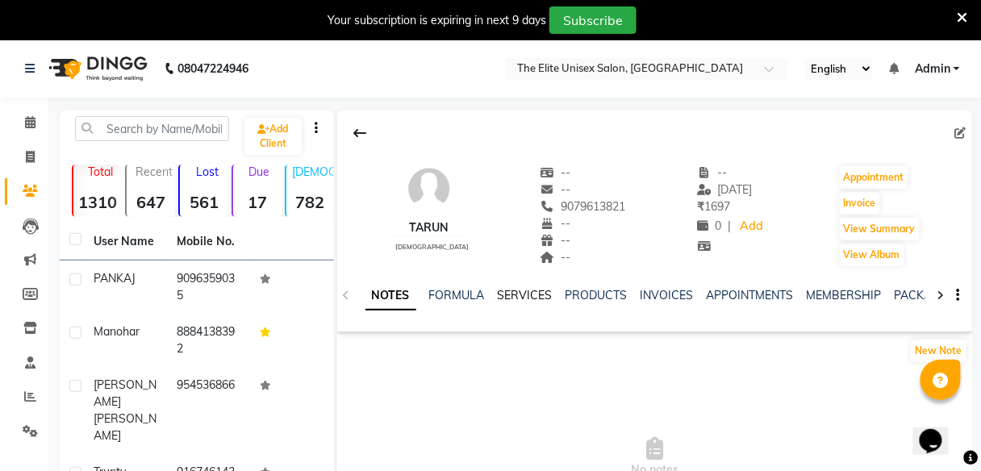
click at [515, 295] on link "SERVICES" at bounding box center [525, 295] width 55 height 15
